Goal: Task Accomplishment & Management: Manage account settings

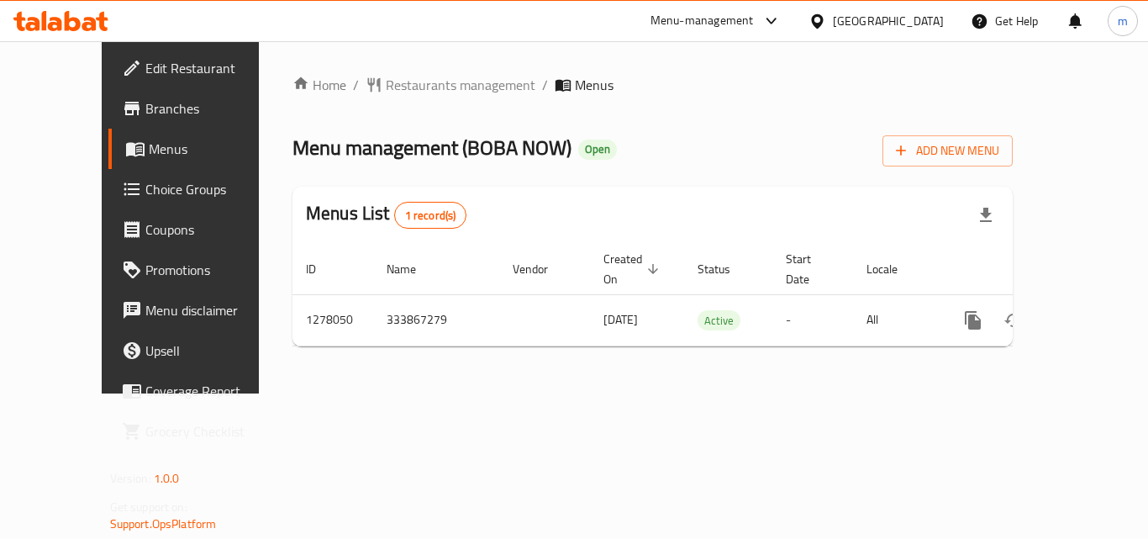
click at [890, 36] on div "[GEOGRAPHIC_DATA]" at bounding box center [876, 21] width 162 height 40
click at [891, 27] on div "[GEOGRAPHIC_DATA]" at bounding box center [888, 21] width 111 height 18
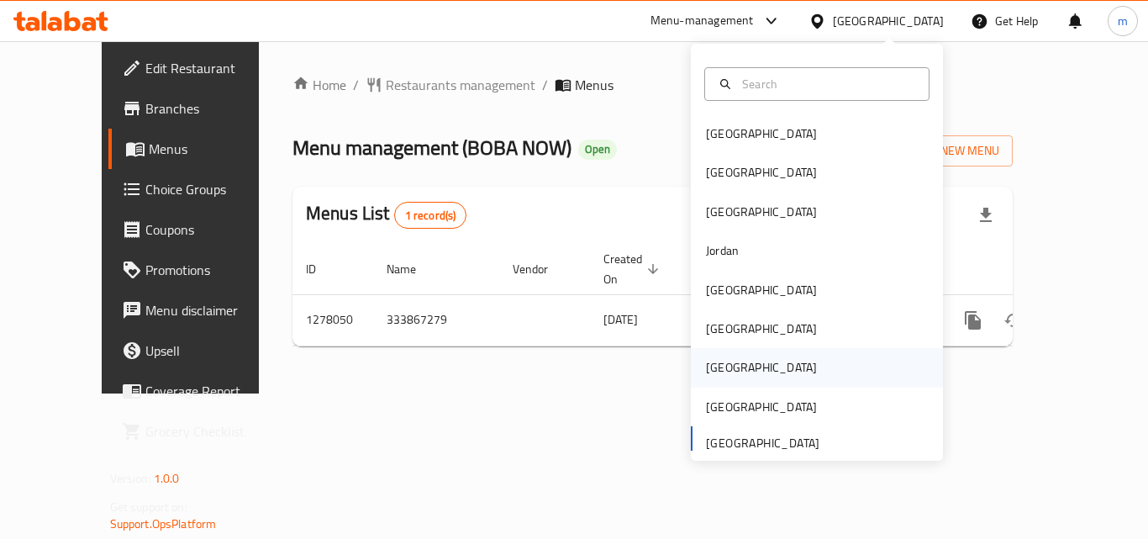
click at [717, 376] on div "[GEOGRAPHIC_DATA]" at bounding box center [761, 367] width 111 height 18
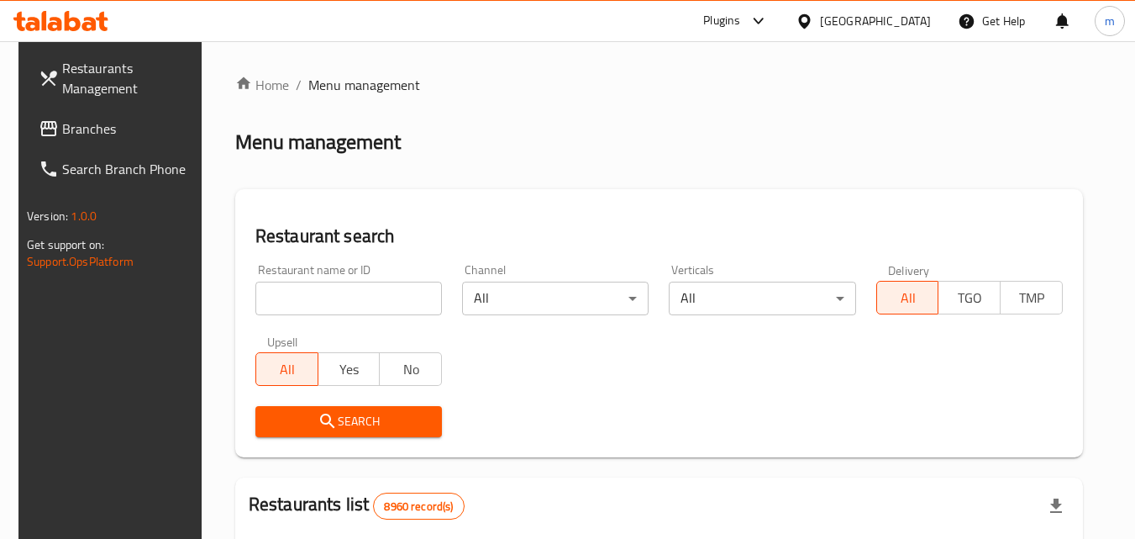
drag, startPoint x: 108, startPoint y: 139, endPoint x: 123, endPoint y: 142, distance: 14.5
click at [111, 139] on link "Branches" at bounding box center [116, 128] width 183 height 40
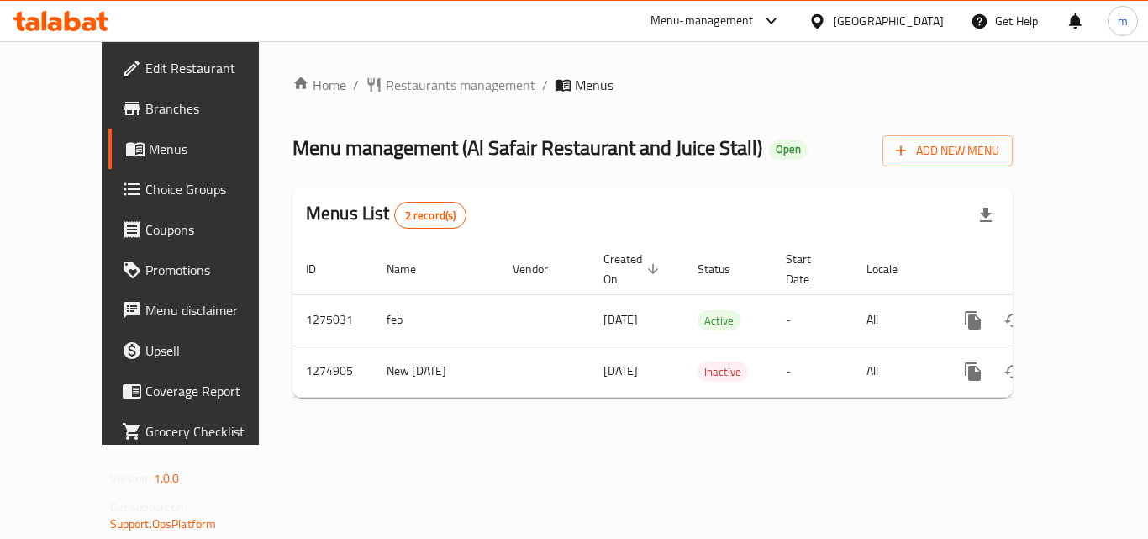
click at [428, 433] on div "Home / Restaurants management / Menus Menu management ( Al Safair Restaurant an…" at bounding box center [652, 242] width 787 height 403
drag, startPoint x: 392, startPoint y: 144, endPoint x: 702, endPoint y: 155, distance: 309.4
click at [702, 155] on span "Menu management ( Al Safair Restaurant and Juice Stall )" at bounding box center [527, 148] width 470 height 38
copy span "( Al Safair Restaurant and Juice Stall )"
click at [826, 25] on icon at bounding box center [817, 22] width 18 height 18
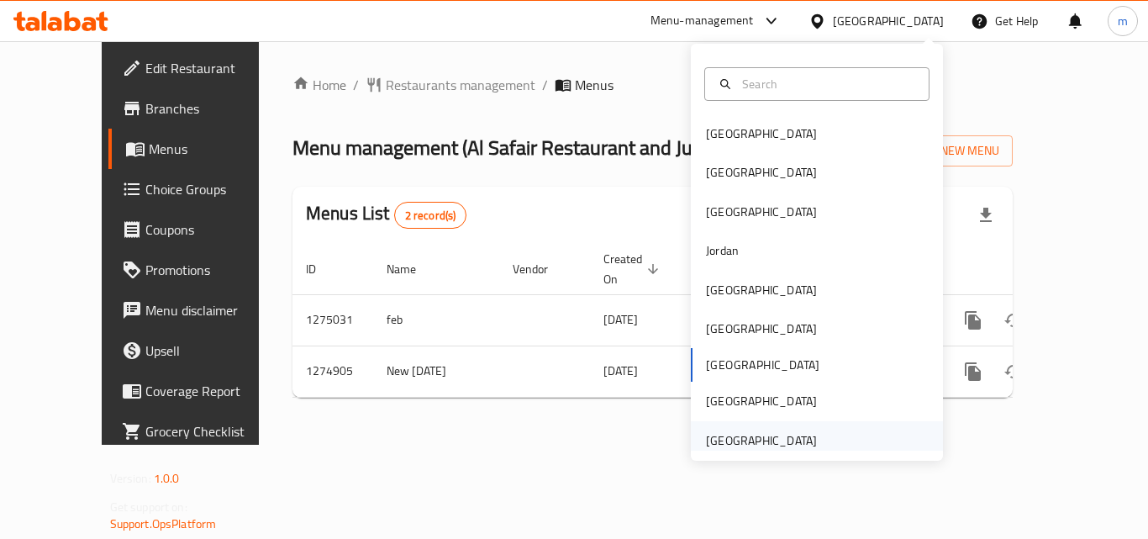
click at [757, 429] on div "[GEOGRAPHIC_DATA]" at bounding box center [761, 440] width 138 height 39
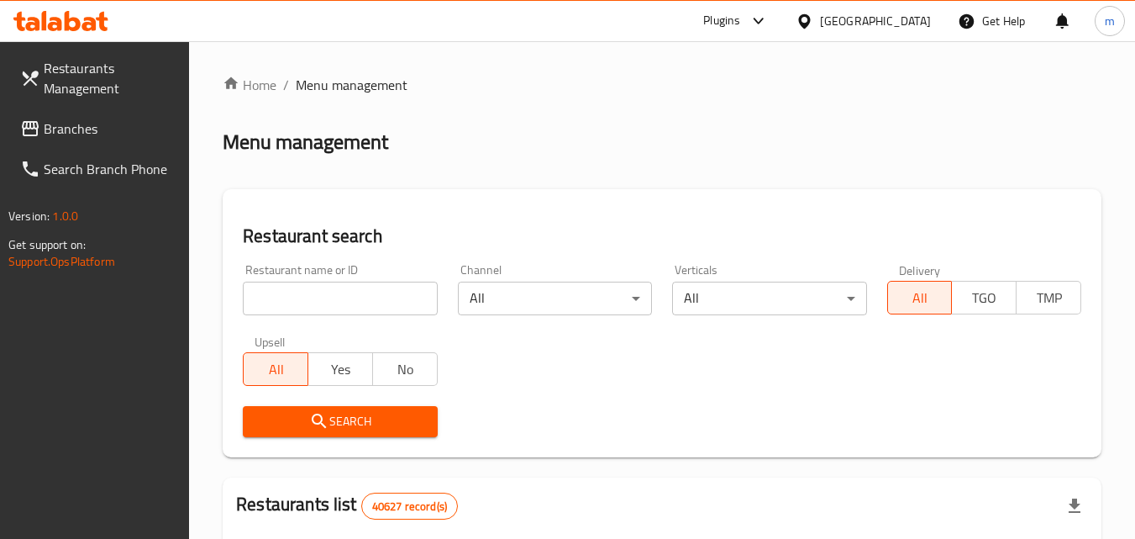
click at [124, 129] on span "Branches" at bounding box center [110, 128] width 133 height 20
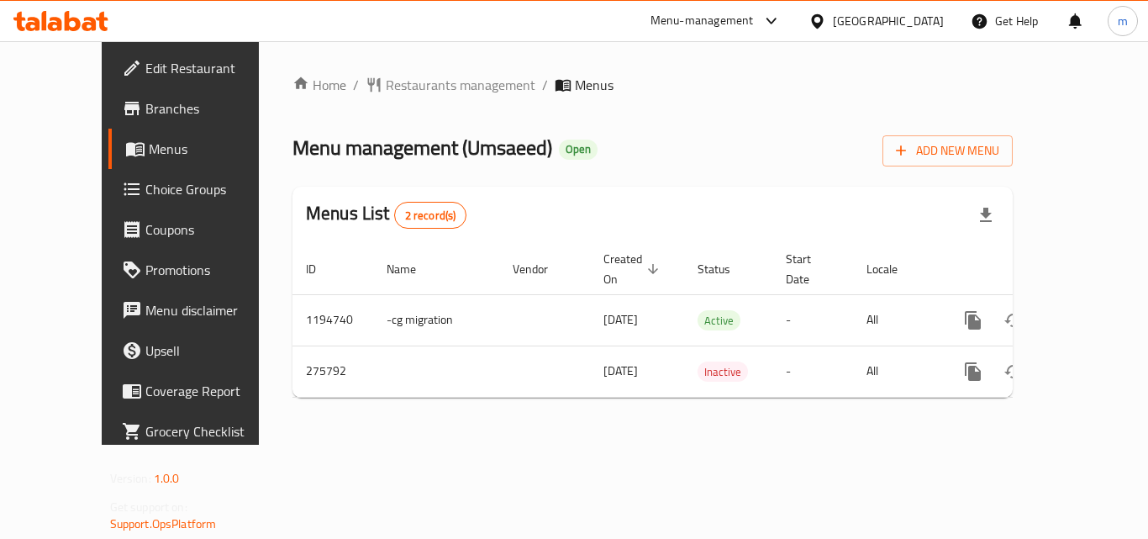
click at [50, 2] on div "Menu-management United Arab Emirates Get Help m" at bounding box center [574, 21] width 1148 height 40
click at [45, 22] on icon at bounding box center [44, 20] width 5 height 19
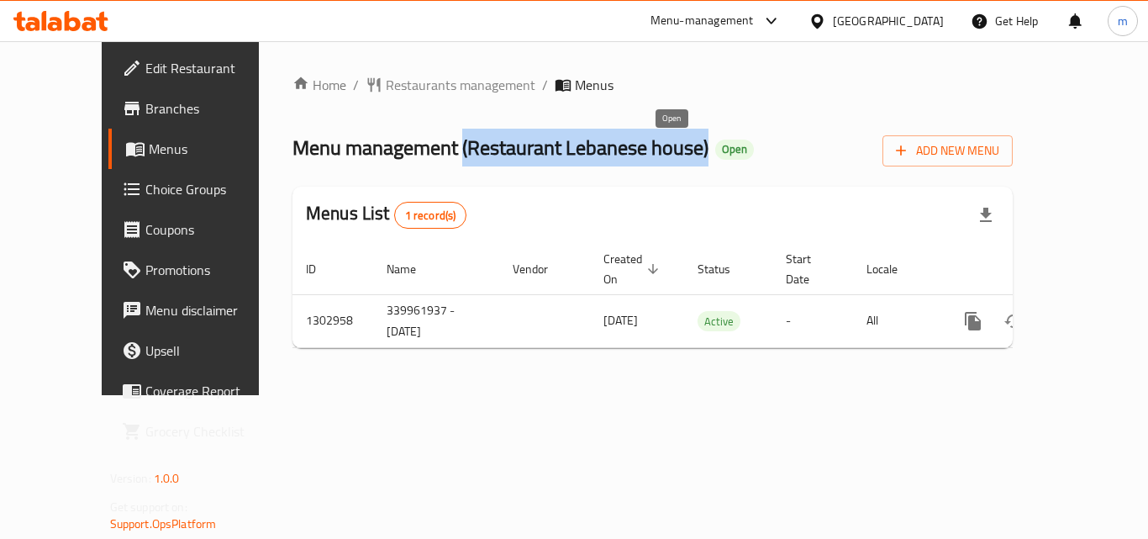
drag, startPoint x: 398, startPoint y: 144, endPoint x: 659, endPoint y: 149, distance: 260.5
click at [659, 149] on h2 "Menu management ( Restaurant Lebanese house ) Open" at bounding box center [522, 147] width 461 height 27
copy span "( Restaurant Lebanese house )"
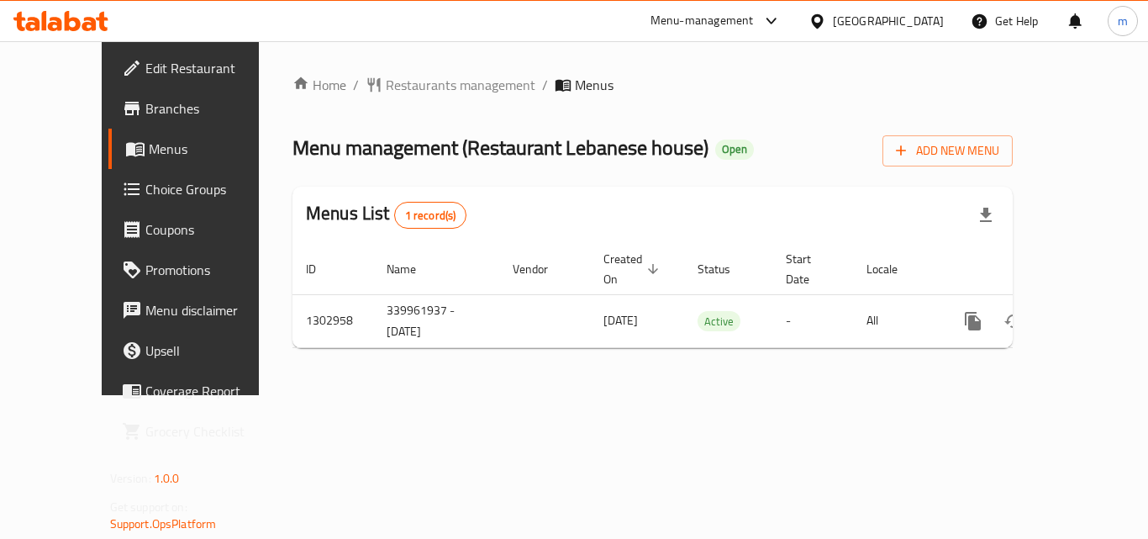
click at [832, 12] on div at bounding box center [820, 21] width 24 height 18
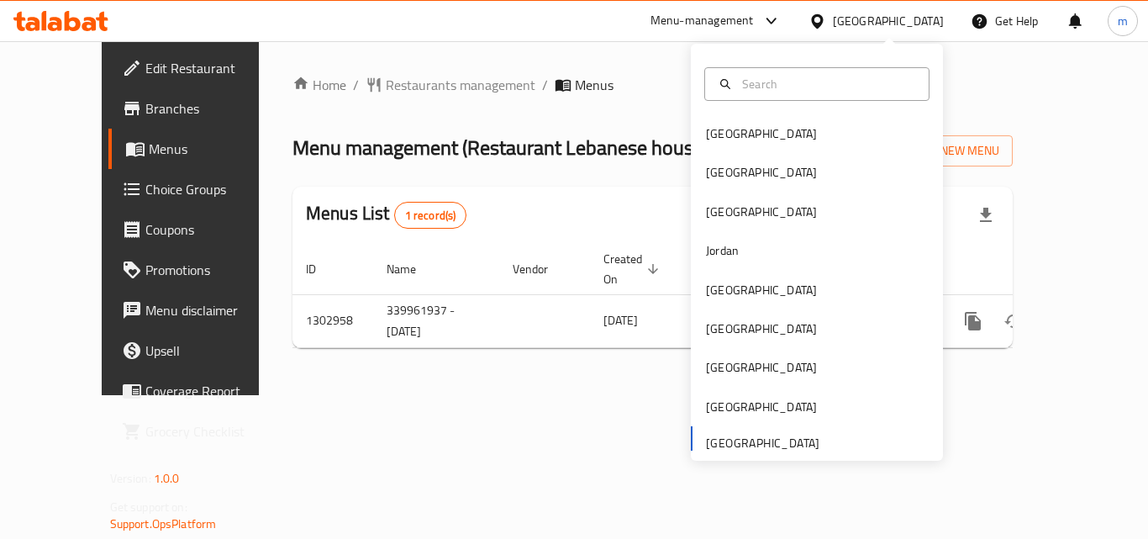
click at [66, 29] on icon at bounding box center [73, 21] width 16 height 20
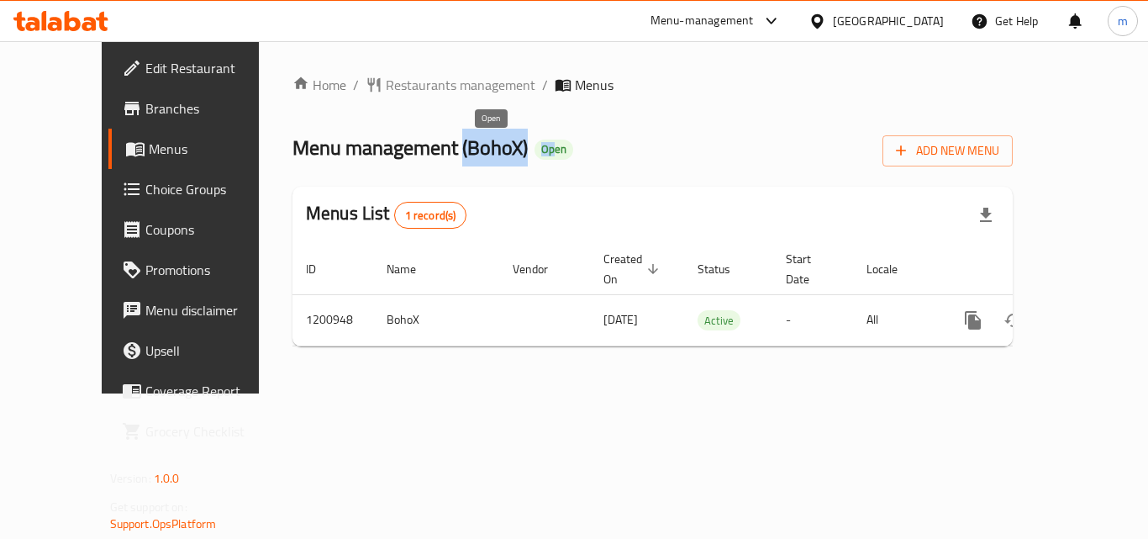
drag, startPoint x: 397, startPoint y: 147, endPoint x: 492, endPoint y: 144, distance: 95.0
click at [492, 144] on h2 "Menu management ( BohoX ) Open" at bounding box center [432, 147] width 281 height 27
copy h2 "( BohoX ) Op"
click at [898, 29] on div "[GEOGRAPHIC_DATA]" at bounding box center [888, 21] width 111 height 18
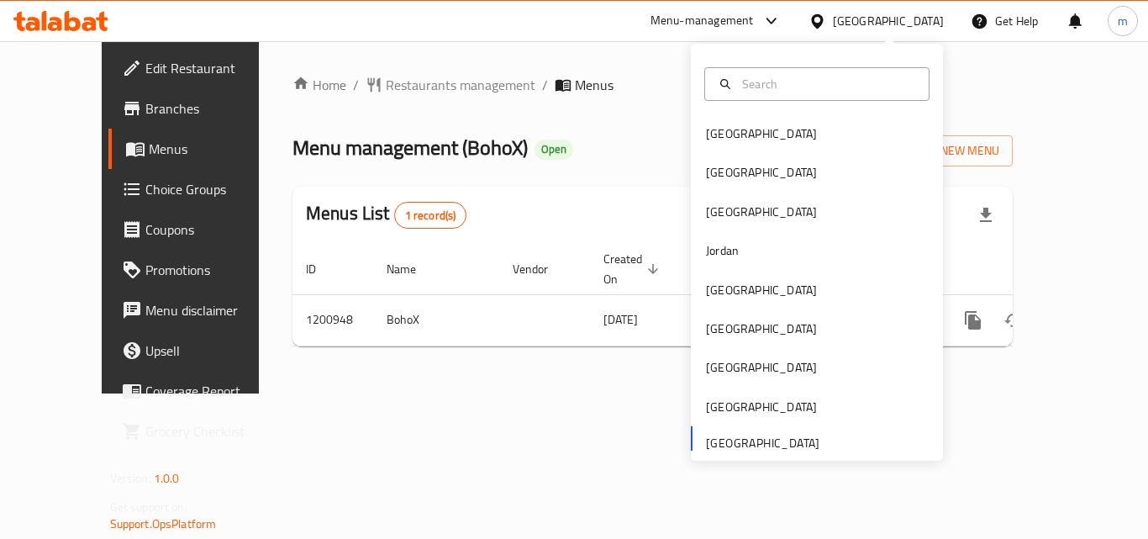
click at [84, 11] on icon at bounding box center [60, 21] width 95 height 20
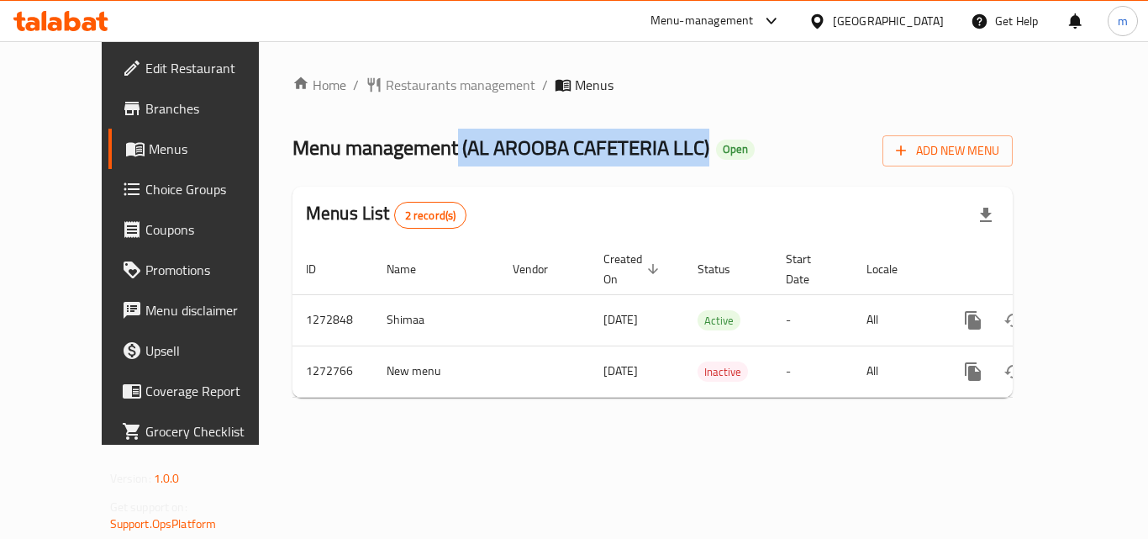
drag, startPoint x: 391, startPoint y: 147, endPoint x: 641, endPoint y: 144, distance: 250.4
click at [641, 144] on span "Menu management ( AL AROOBA CAFETERIA LLC )" at bounding box center [500, 148] width 417 height 38
copy span "( AL AROOBA CAFETERIA LLC )"
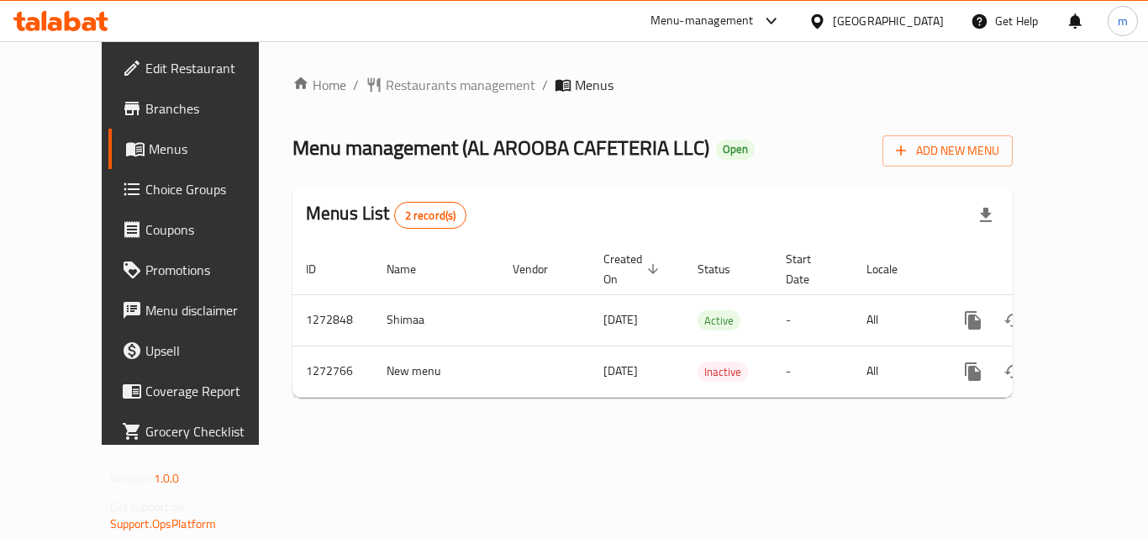
click at [866, 23] on div "[GEOGRAPHIC_DATA]" at bounding box center [888, 21] width 111 height 18
click at [76, 24] on icon at bounding box center [60, 21] width 95 height 20
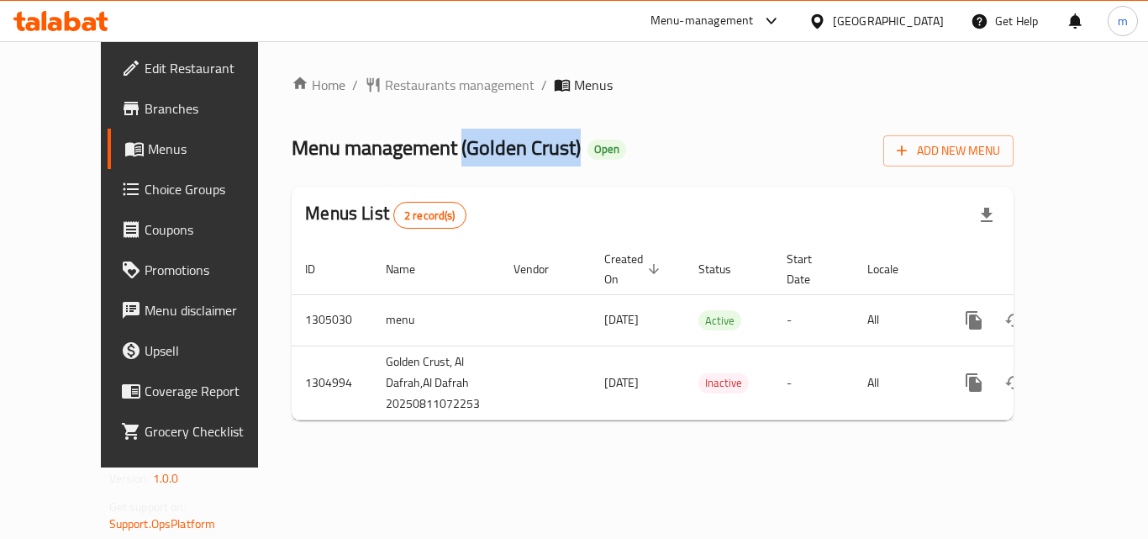
drag, startPoint x: 397, startPoint y: 148, endPoint x: 513, endPoint y: 148, distance: 116.0
click at [513, 148] on span "Menu management ( Golden Crust )" at bounding box center [436, 148] width 289 height 38
copy span "( Golden Crust )"
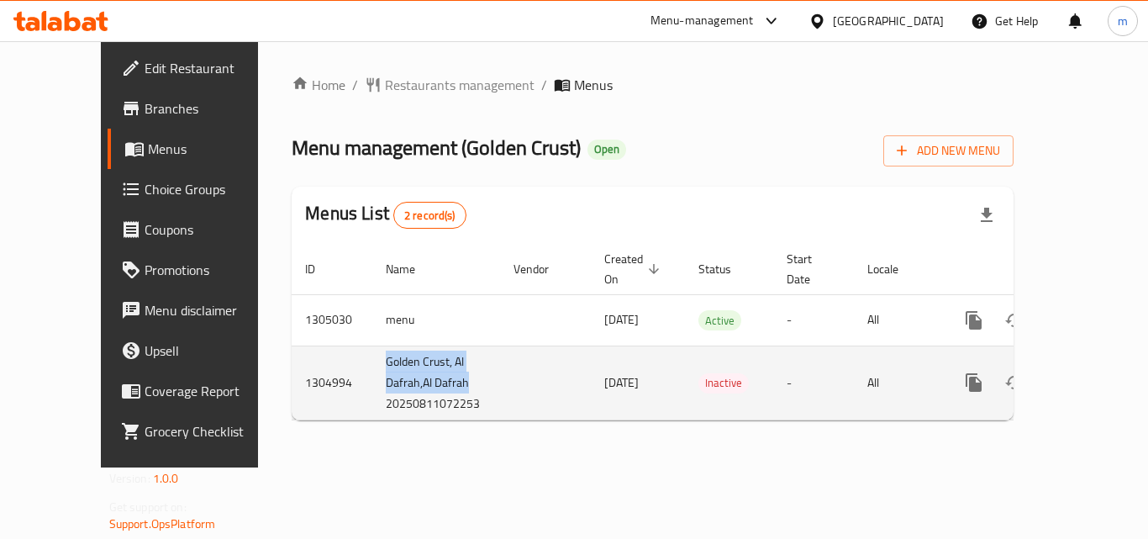
drag, startPoint x: 317, startPoint y: 344, endPoint x: 413, endPoint y: 364, distance: 98.7
click at [413, 364] on td "Golden Crust, Al Dafrah,Al Dafrah 20250811072253" at bounding box center [436, 382] width 128 height 74
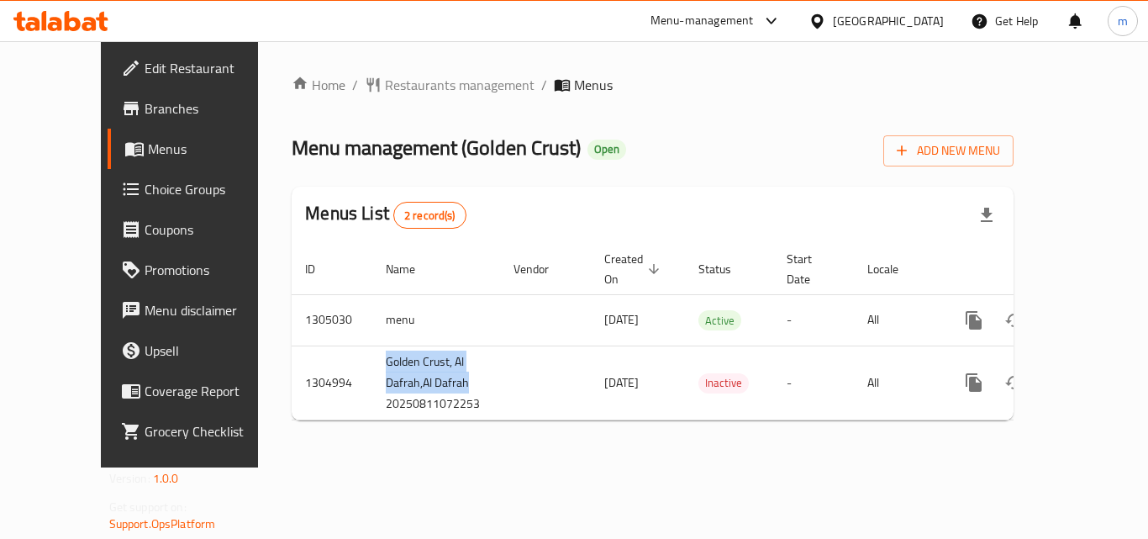
copy td "Golden Crust, Al Dafrah,Al Dafrah"
click at [81, 21] on icon at bounding box center [60, 21] width 95 height 20
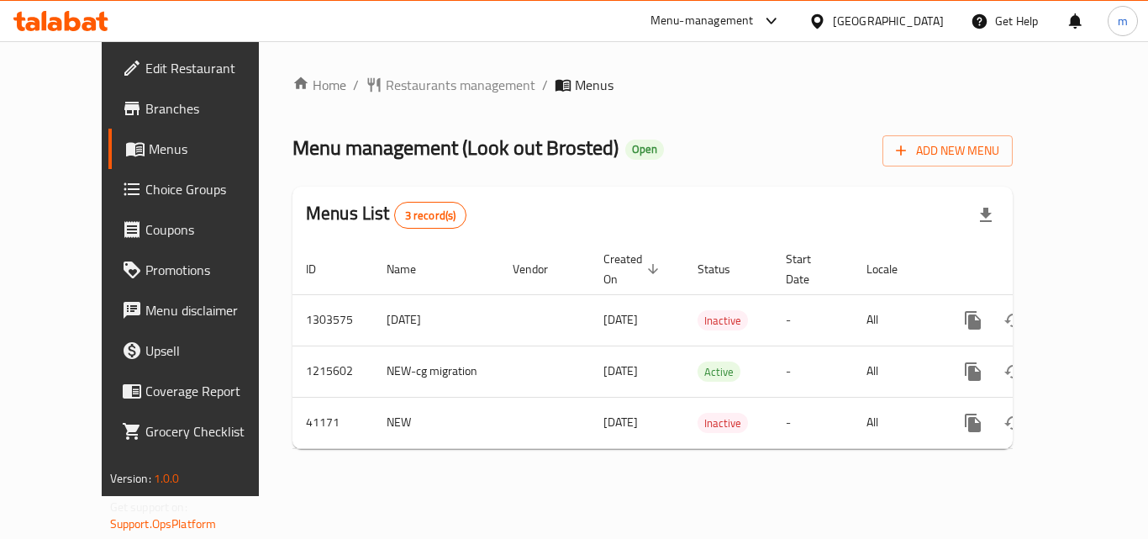
click at [908, 25] on div "Bahrain" at bounding box center [888, 21] width 111 height 18
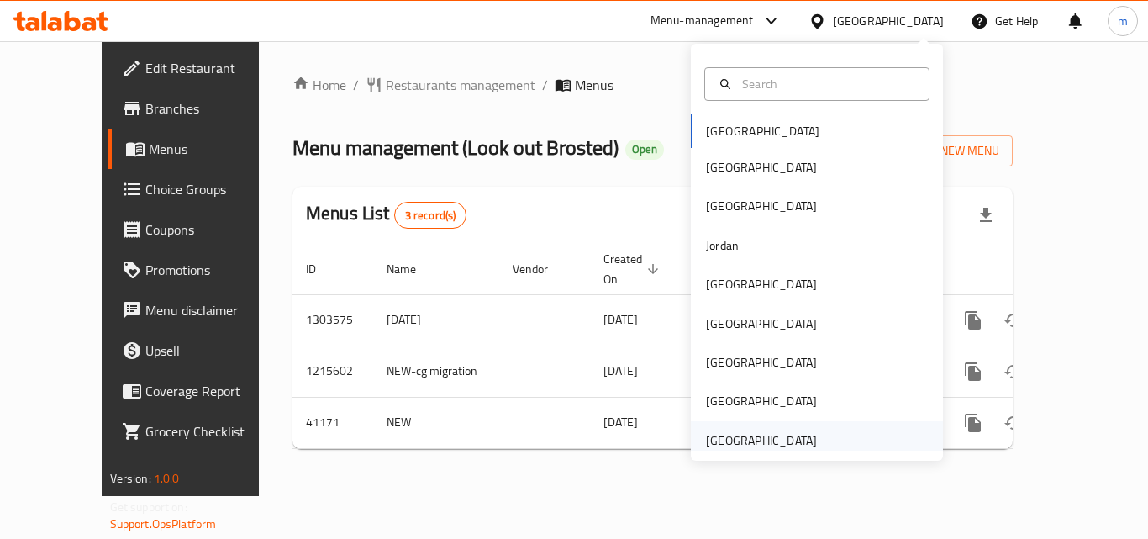
click at [774, 433] on div "[GEOGRAPHIC_DATA]" at bounding box center [761, 440] width 111 height 18
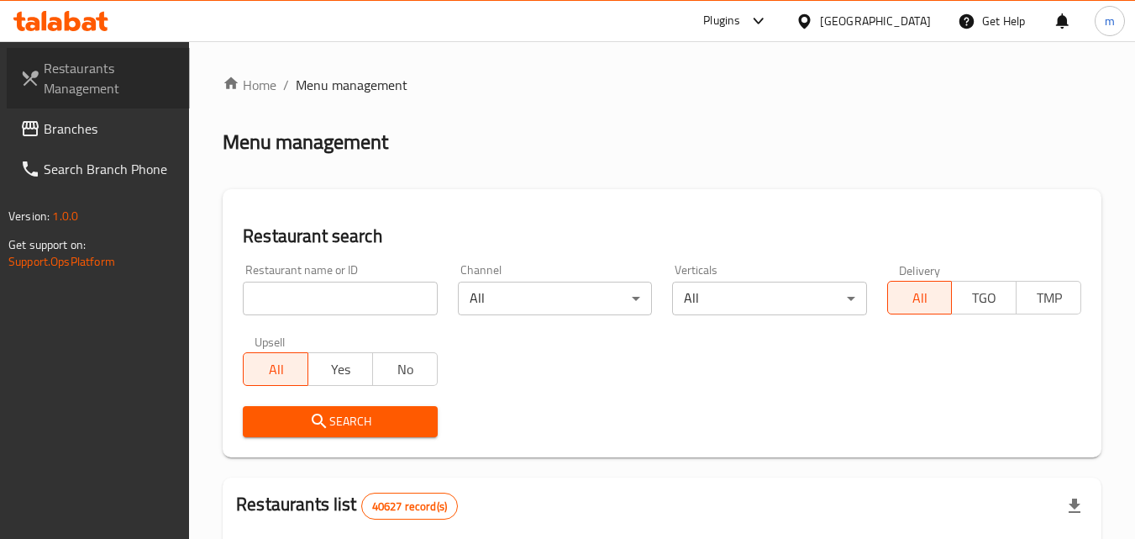
click at [109, 92] on span "Restaurants Management" at bounding box center [110, 78] width 133 height 40
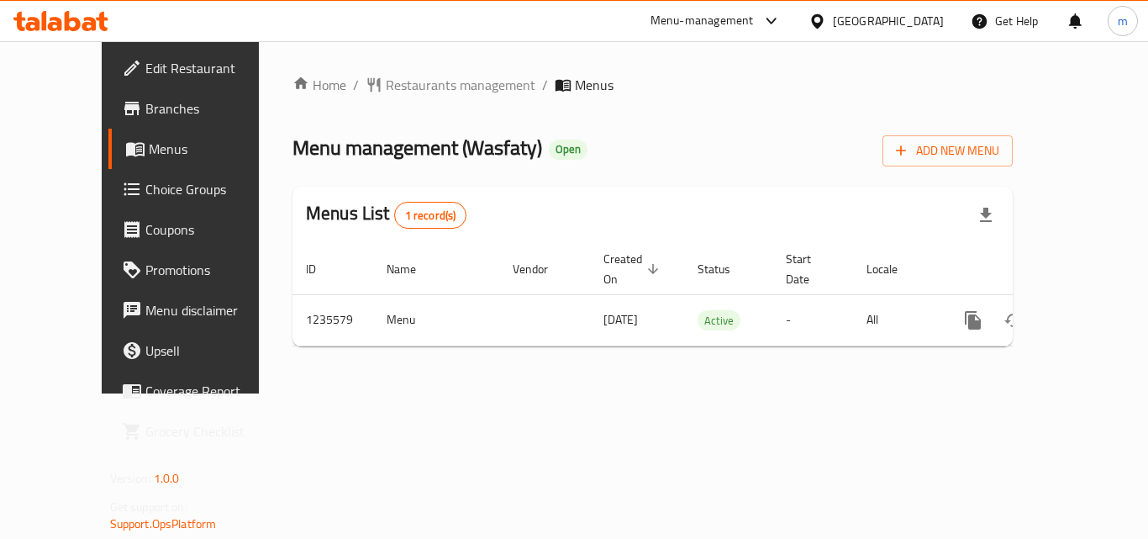
click at [82, 14] on icon at bounding box center [60, 21] width 95 height 20
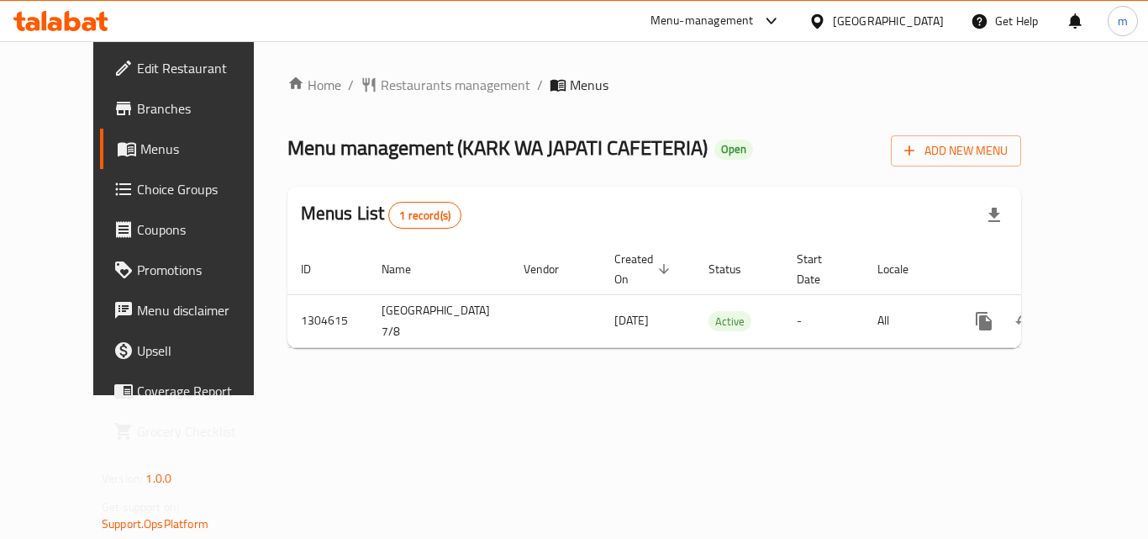
drag, startPoint x: 922, startPoint y: 23, endPoint x: 907, endPoint y: 31, distance: 17.3
click at [919, 21] on div "[GEOGRAPHIC_DATA]" at bounding box center [888, 21] width 111 height 18
click at [103, 26] on icon at bounding box center [102, 21] width 12 height 19
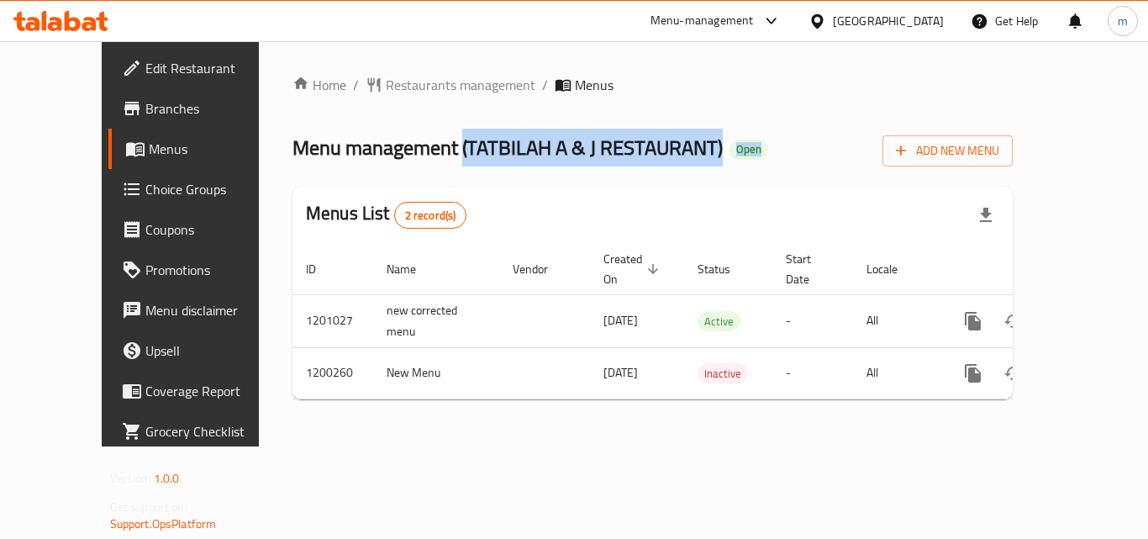
drag, startPoint x: 430, startPoint y: 155, endPoint x: 675, endPoint y: 161, distance: 244.6
click at [675, 161] on div "Menu management ( [PERSON_NAME] A & J RESTAURANT ) Open Add New Menu" at bounding box center [652, 148] width 720 height 38
copy h2 "( [PERSON_NAME] A & J RESTAURANT ) Open"
click at [53, 31] on div at bounding box center [60, 21] width 95 height 20
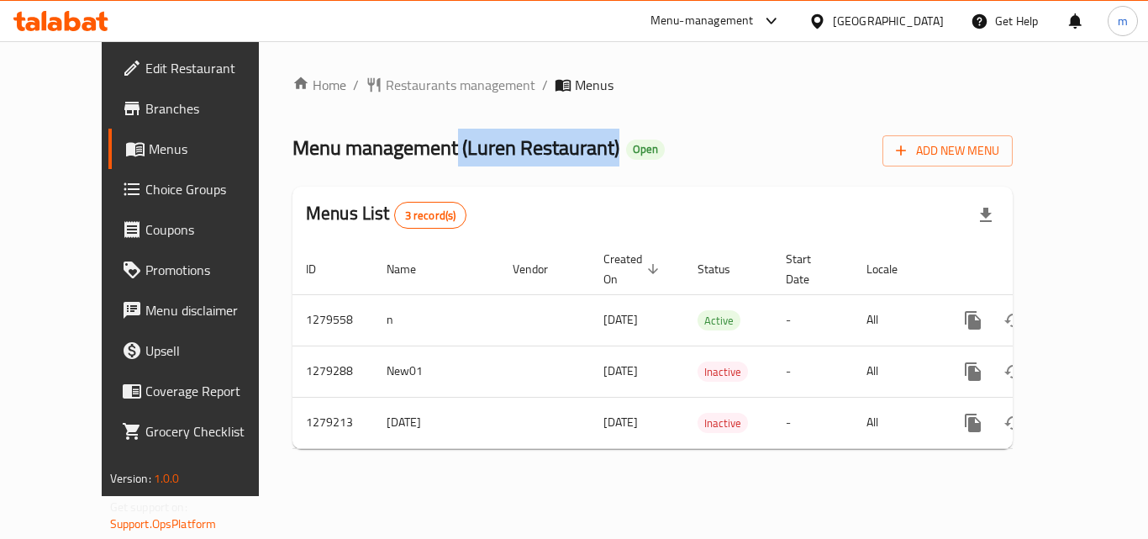
drag, startPoint x: 389, startPoint y: 147, endPoint x: 551, endPoint y: 146, distance: 162.2
click at [551, 146] on span "Menu management ( Luren Restaurant )" at bounding box center [455, 148] width 327 height 38
copy span "( Luren Restaurant )"
click at [110, 19] on div at bounding box center [61, 21] width 122 height 34
click at [833, 29] on div at bounding box center [820, 21] width 24 height 18
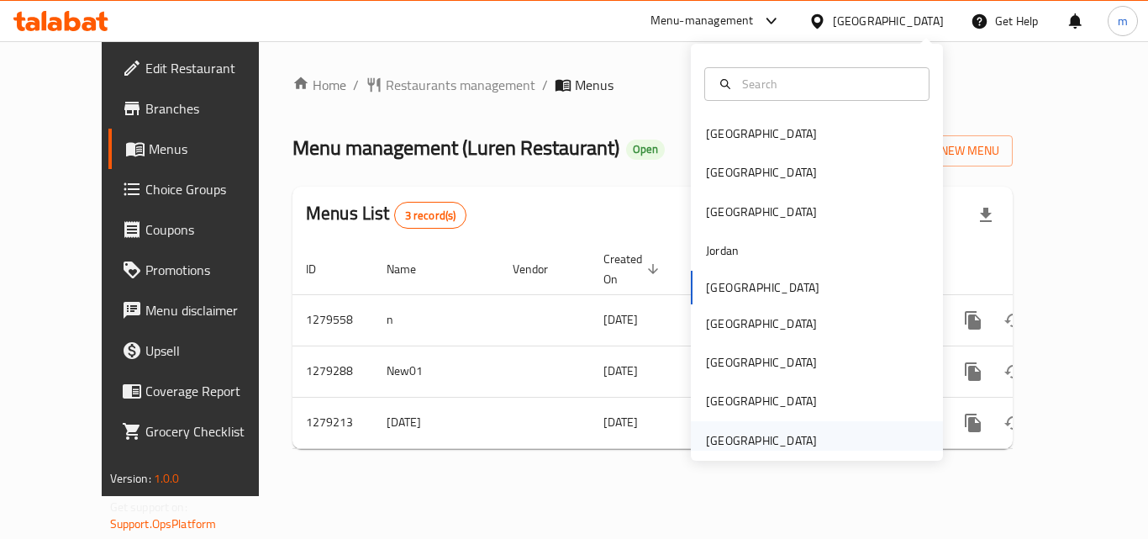
click at [766, 440] on div "[GEOGRAPHIC_DATA]" at bounding box center [761, 440] width 111 height 18
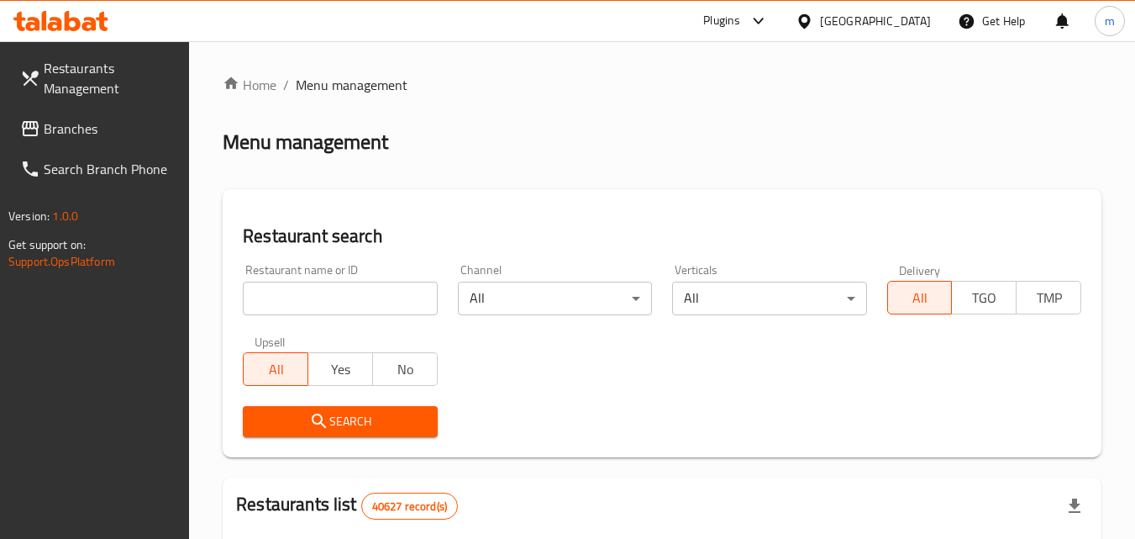
click at [79, 120] on span "Branches" at bounding box center [110, 128] width 133 height 20
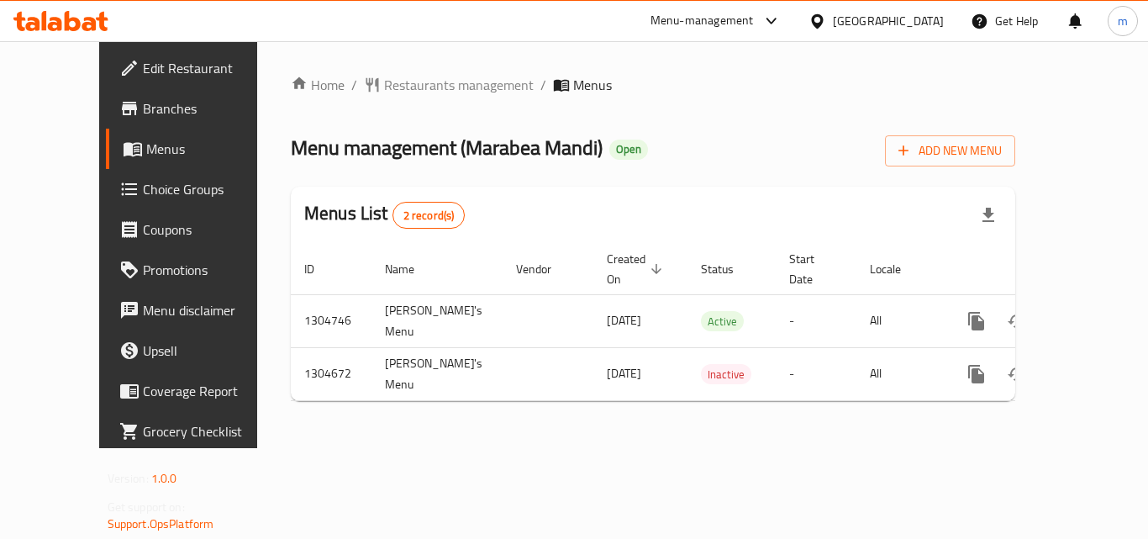
click at [74, 29] on icon at bounding box center [73, 21] width 16 height 20
